Goal: Check status

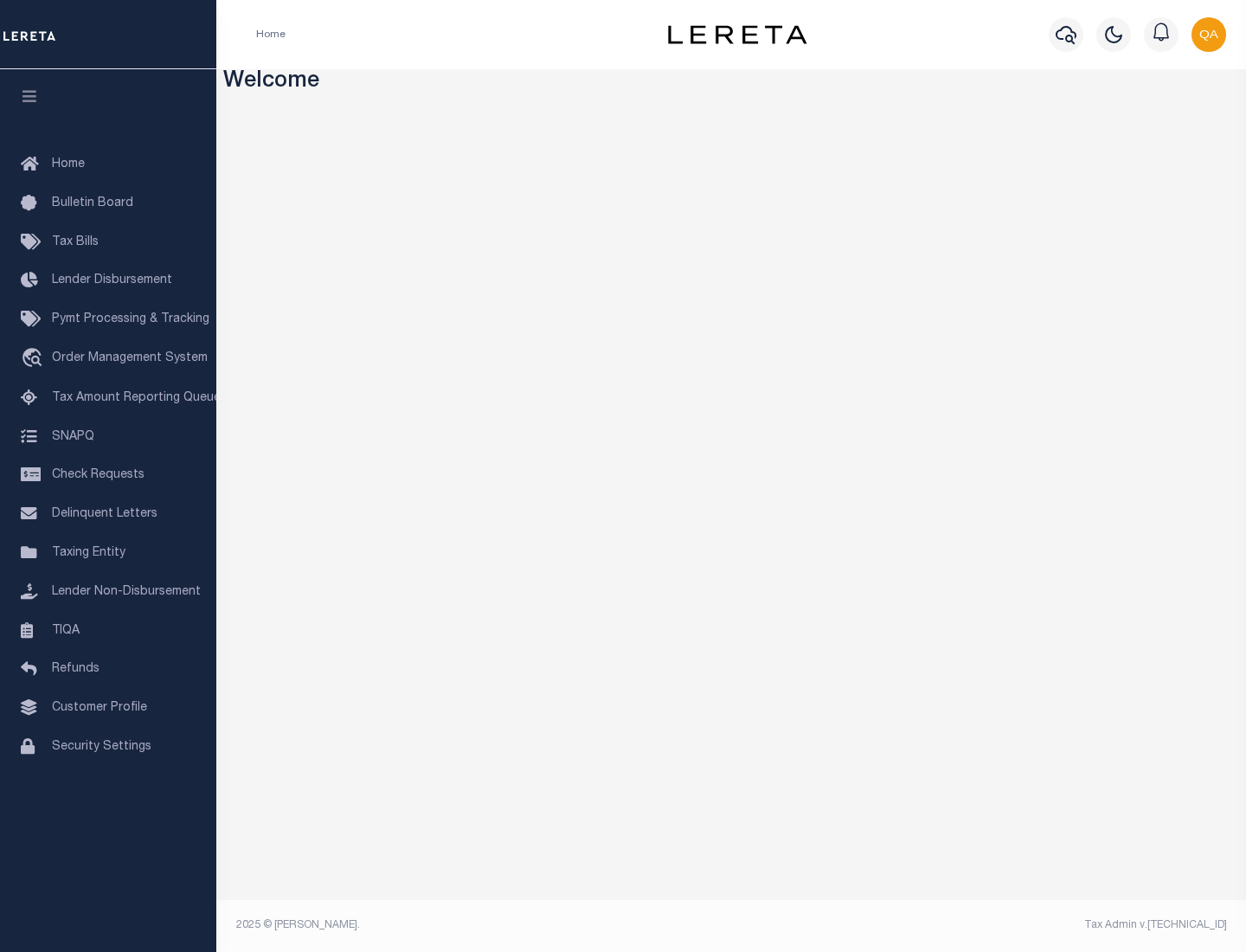
click at [109, 476] on span "Check Requests" at bounding box center [97, 475] width 93 height 12
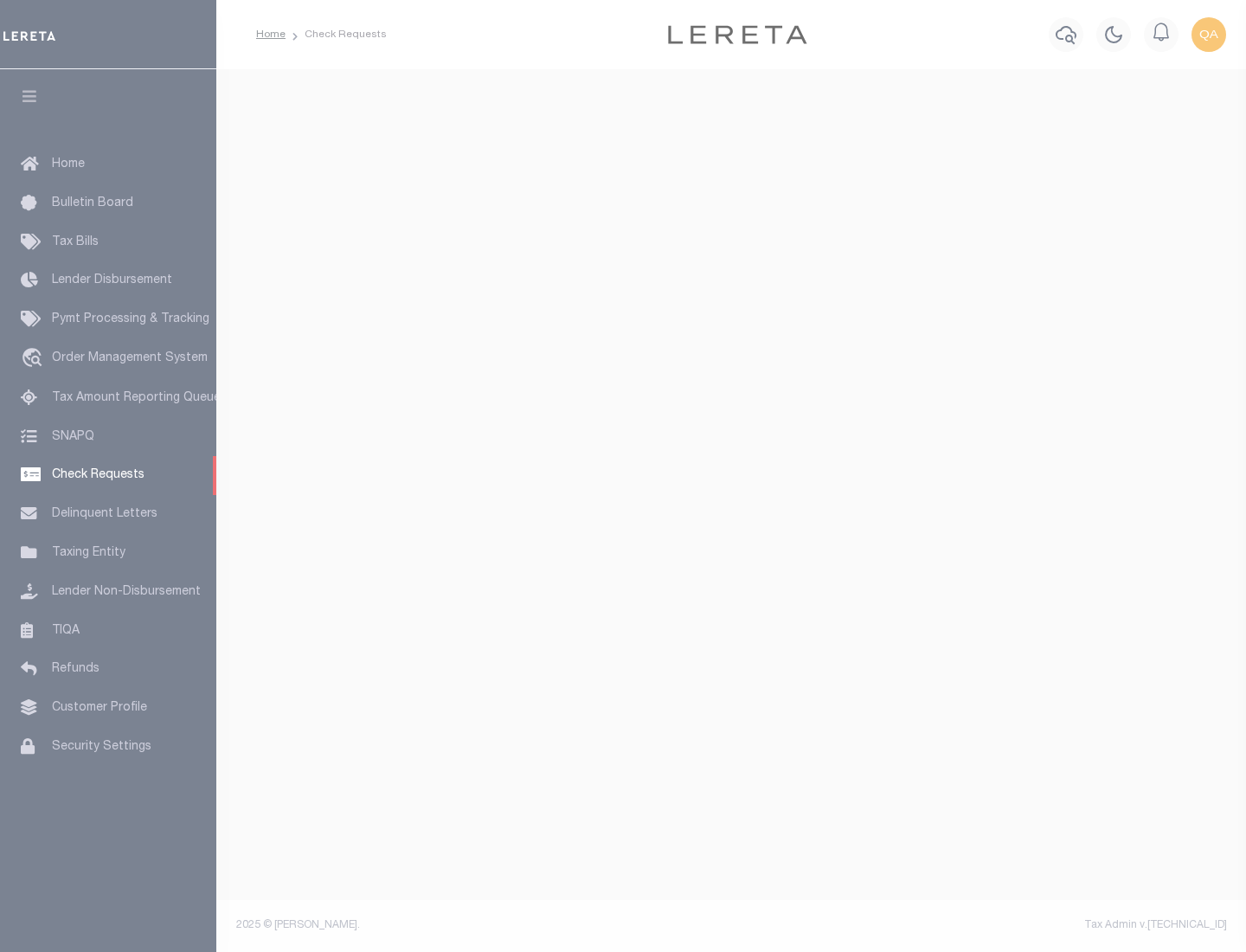
select select "50"
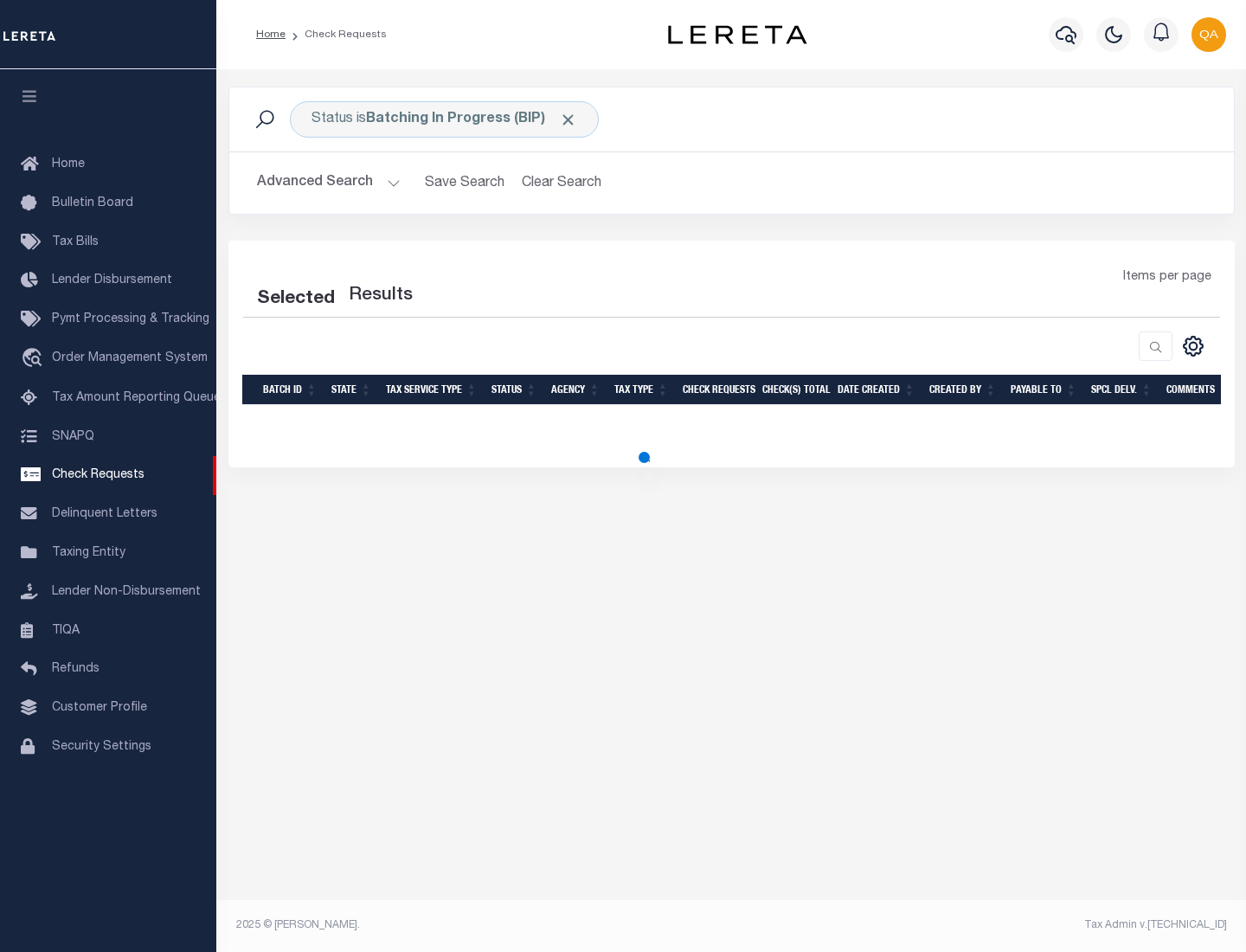
select select "50"
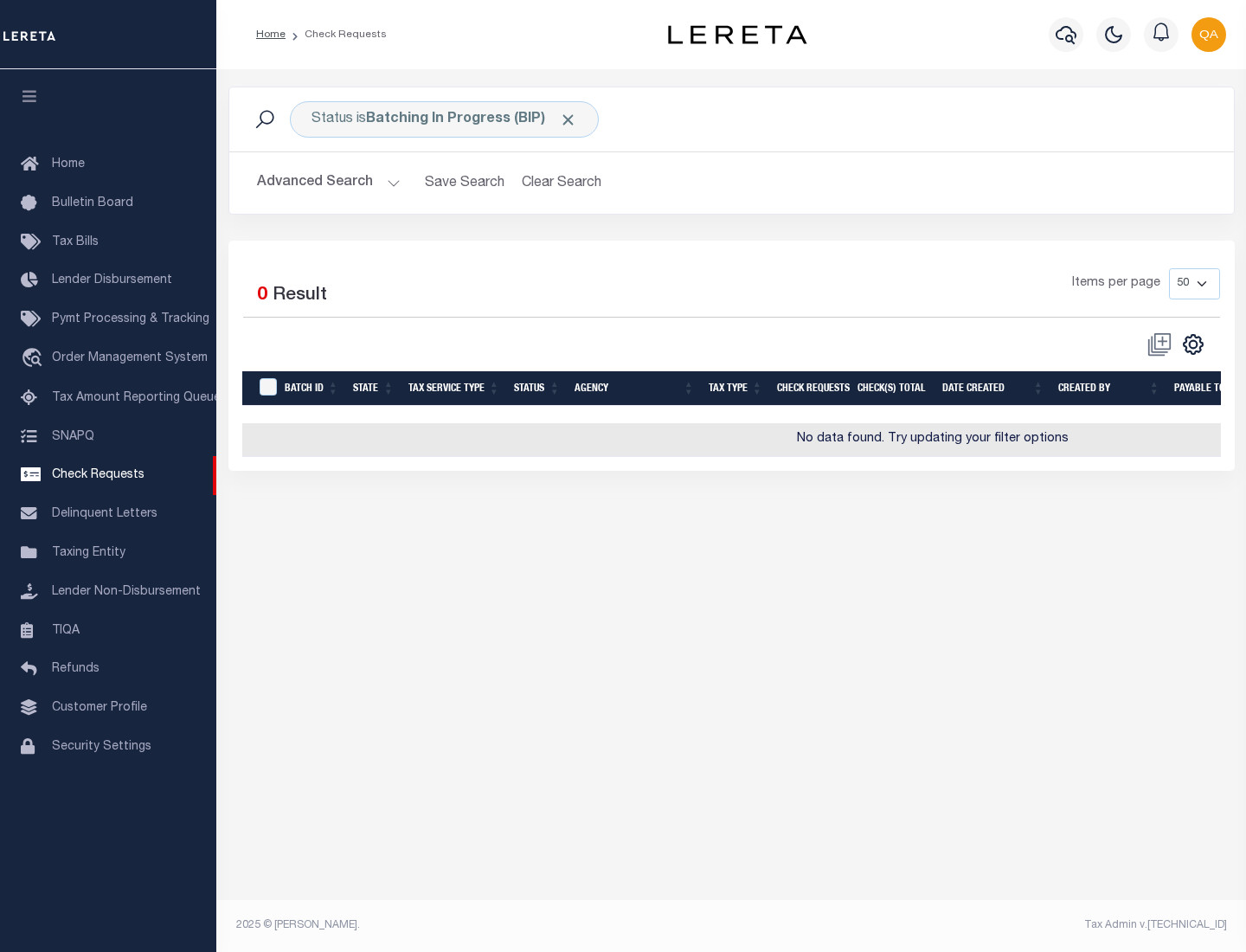
click at [568, 120] on span "Click to Remove" at bounding box center [568, 120] width 18 height 18
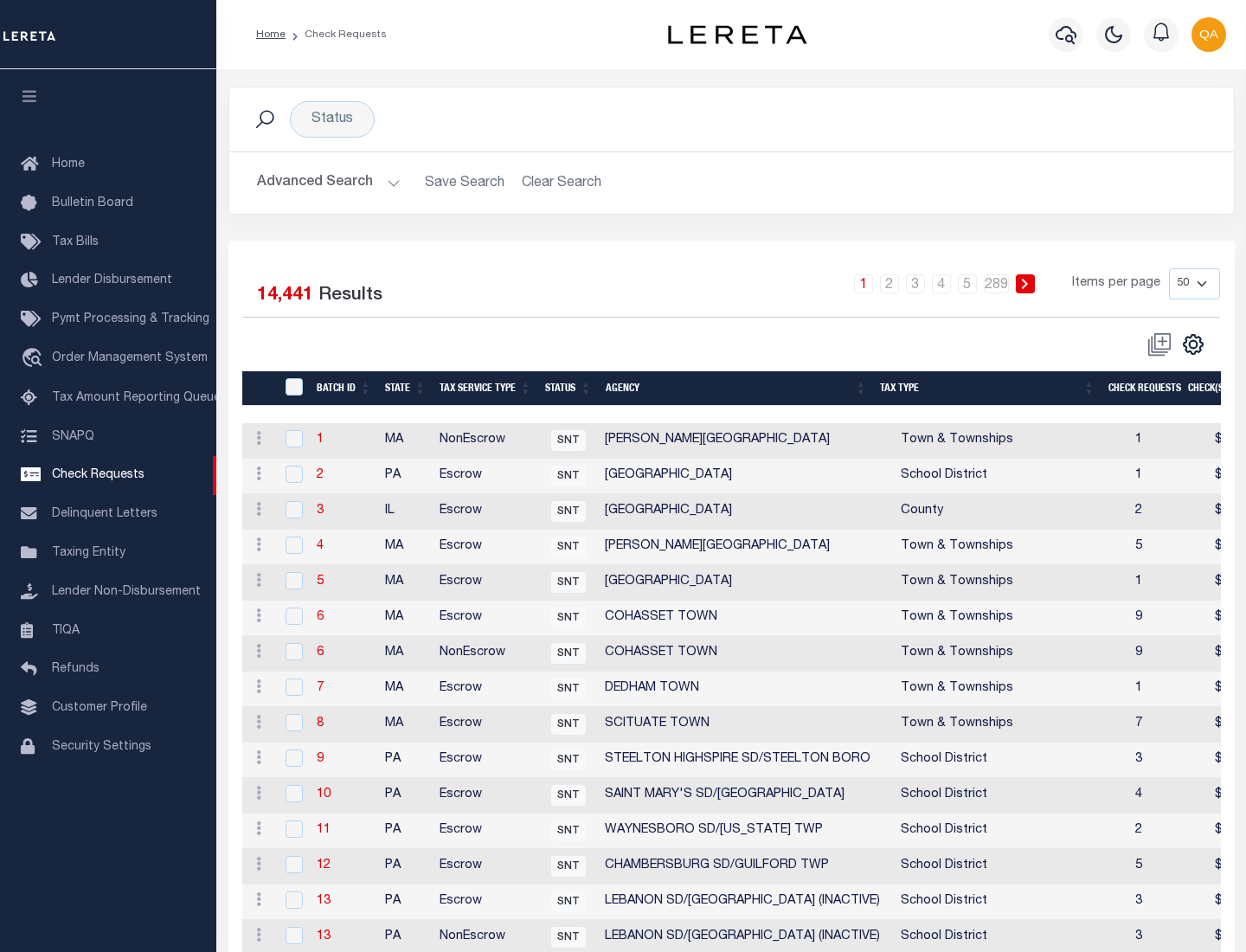
scroll to position [834, 0]
